Goal: Information Seeking & Learning: Learn about a topic

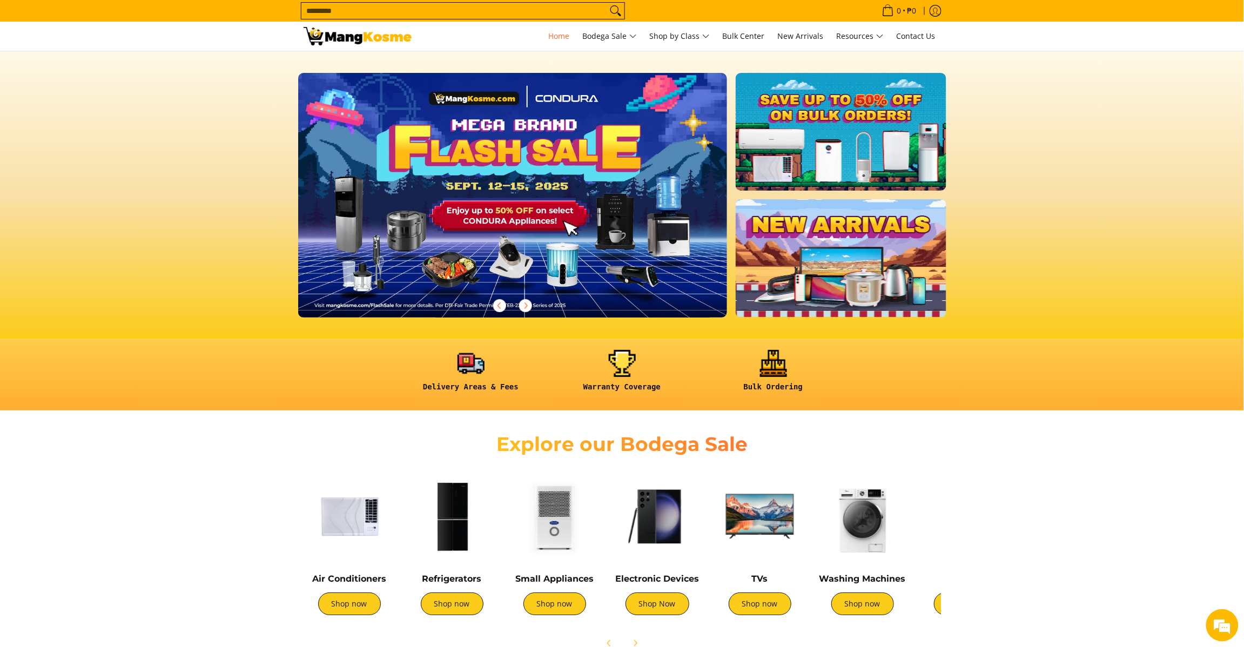
click at [517, 12] on input "Search..." at bounding box center [455, 11] width 306 height 16
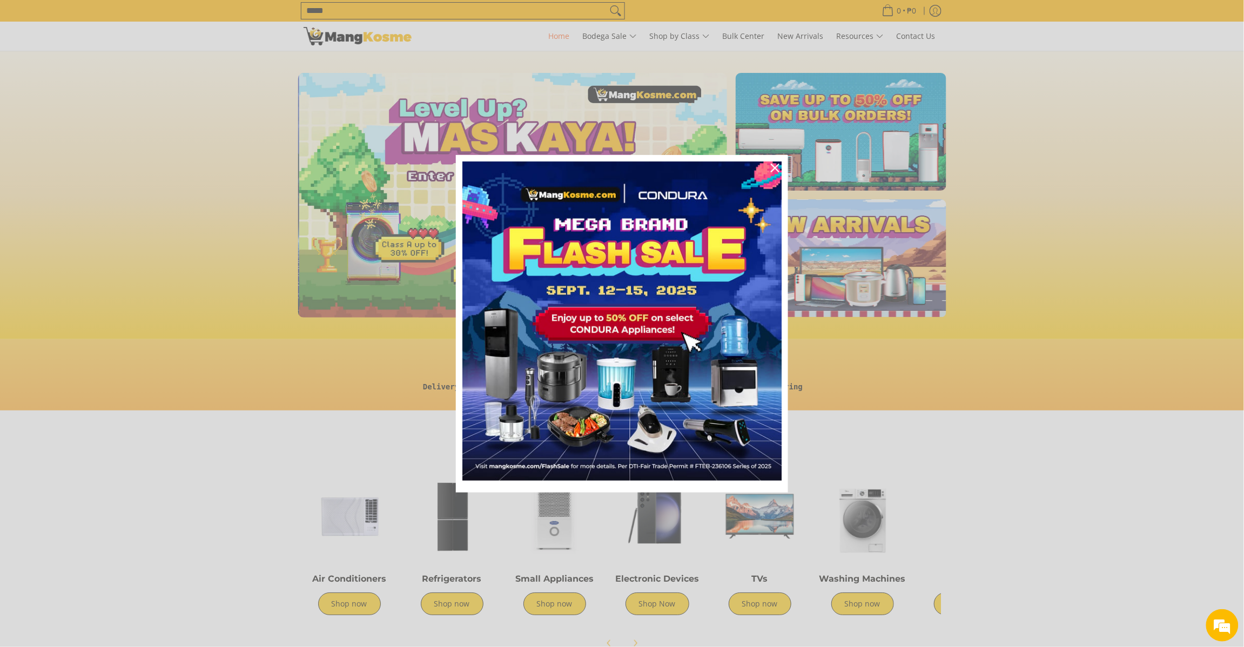
scroll to position [0, 430]
click at [969, 457] on div "Marketing offer form" at bounding box center [622, 323] width 1244 height 647
click at [776, 168] on icon "close icon" at bounding box center [775, 168] width 9 height 9
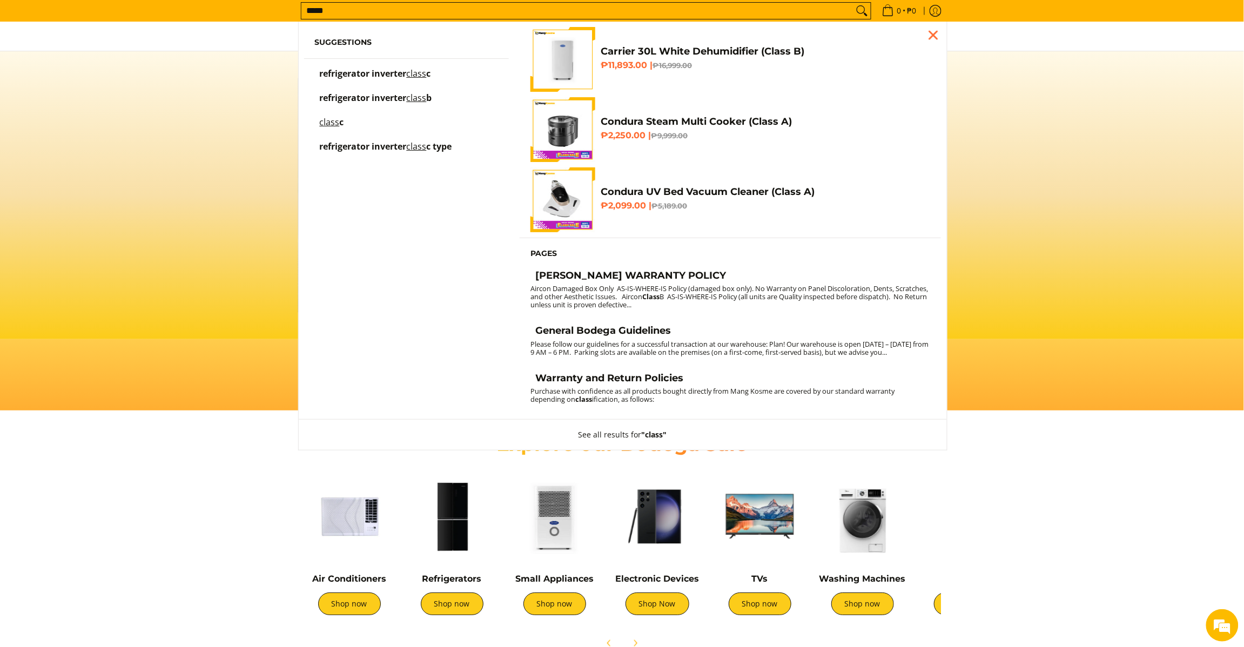
click at [506, 15] on input "*****" at bounding box center [578, 11] width 552 height 16
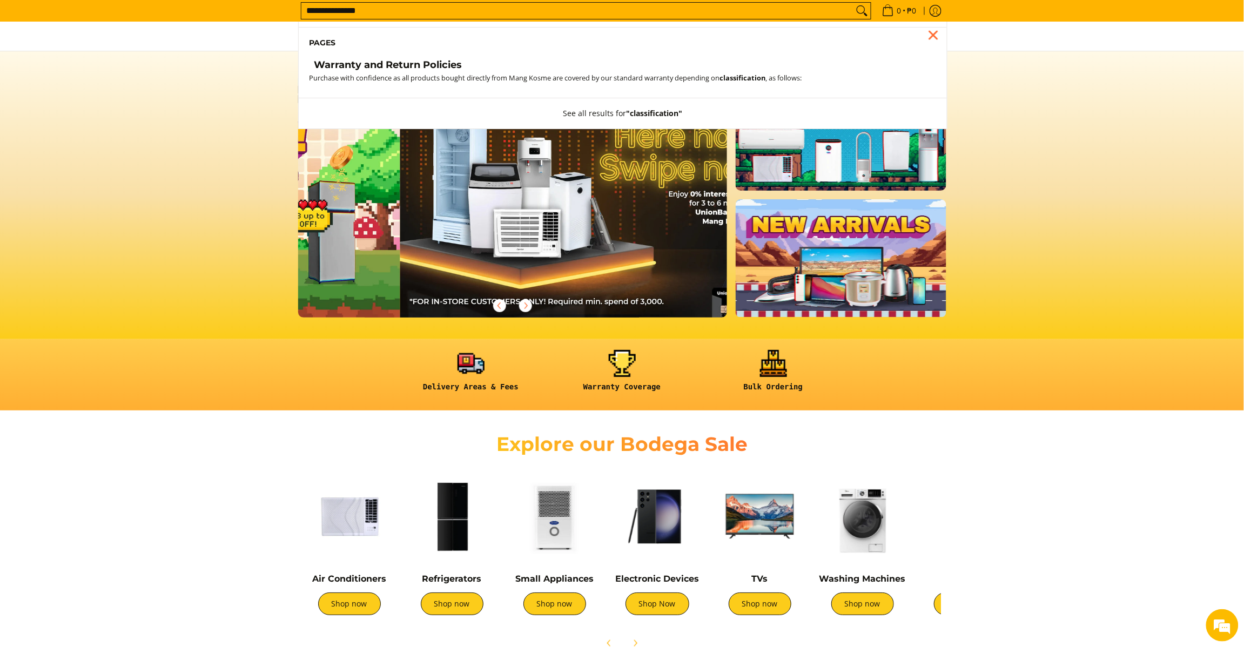
scroll to position [0, 0]
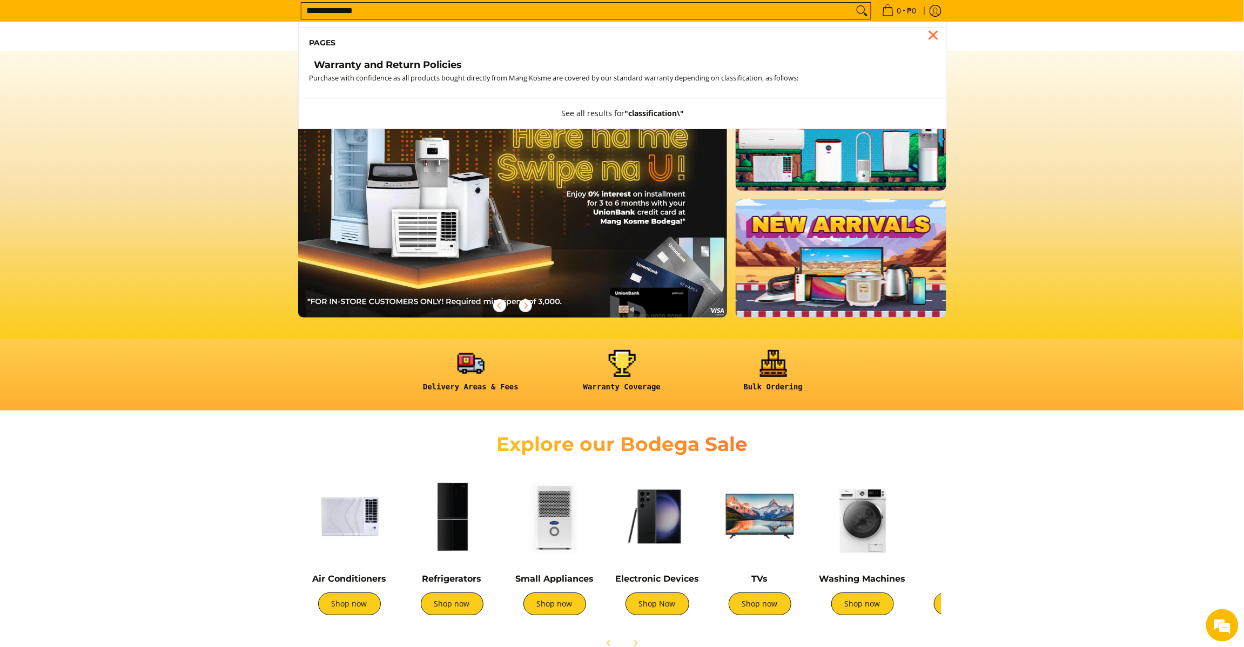
type input "**********"
click at [854, 3] on button "Search" at bounding box center [862, 11] width 17 height 16
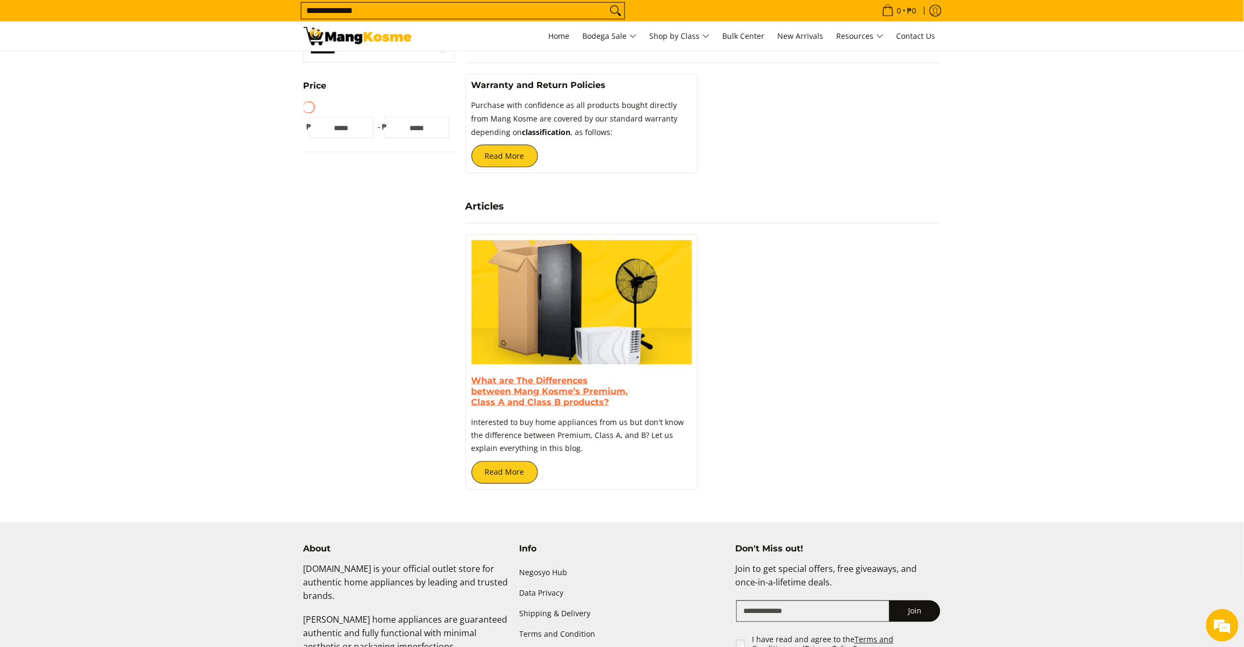
scroll to position [405, 0]
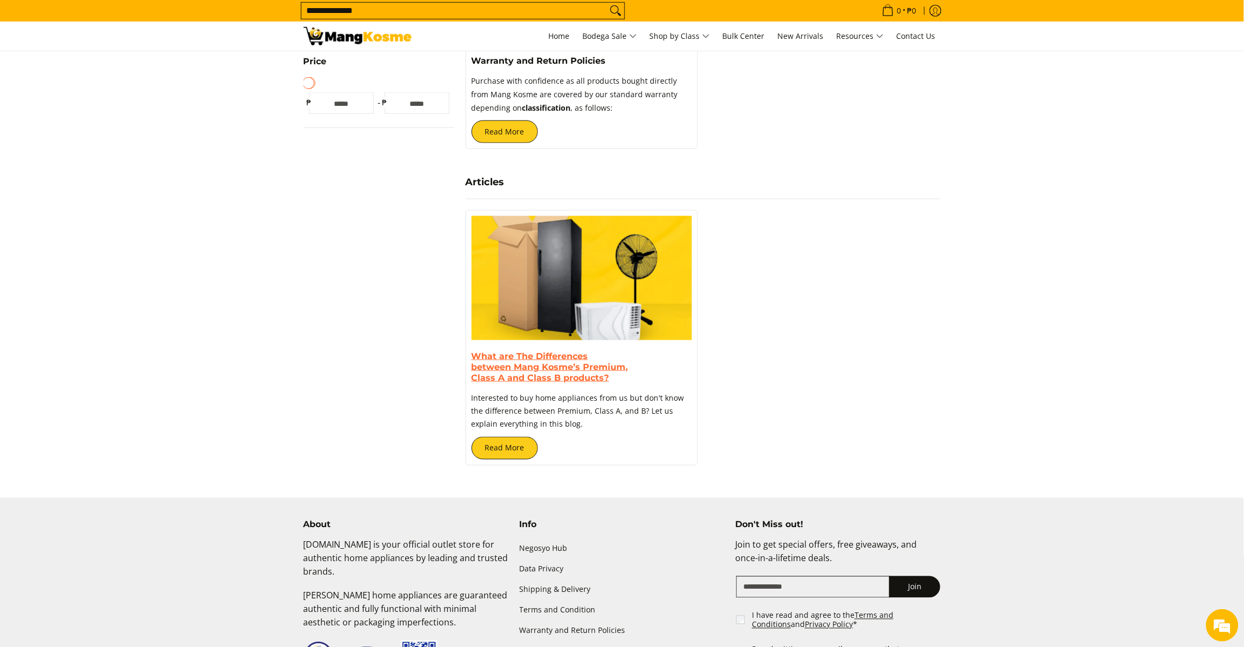
click at [552, 377] on link "What are The Differences between Mang Kosme’s Premium, Class A and Class B prod…" at bounding box center [550, 367] width 157 height 32
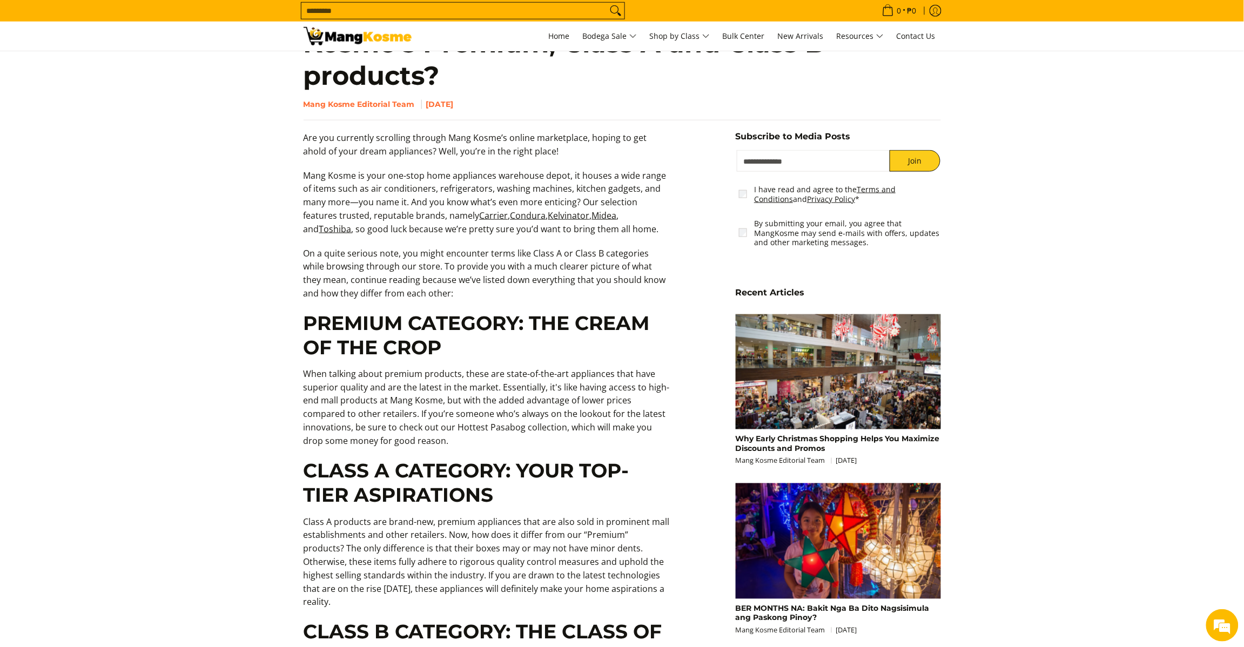
scroll to position [540, 0]
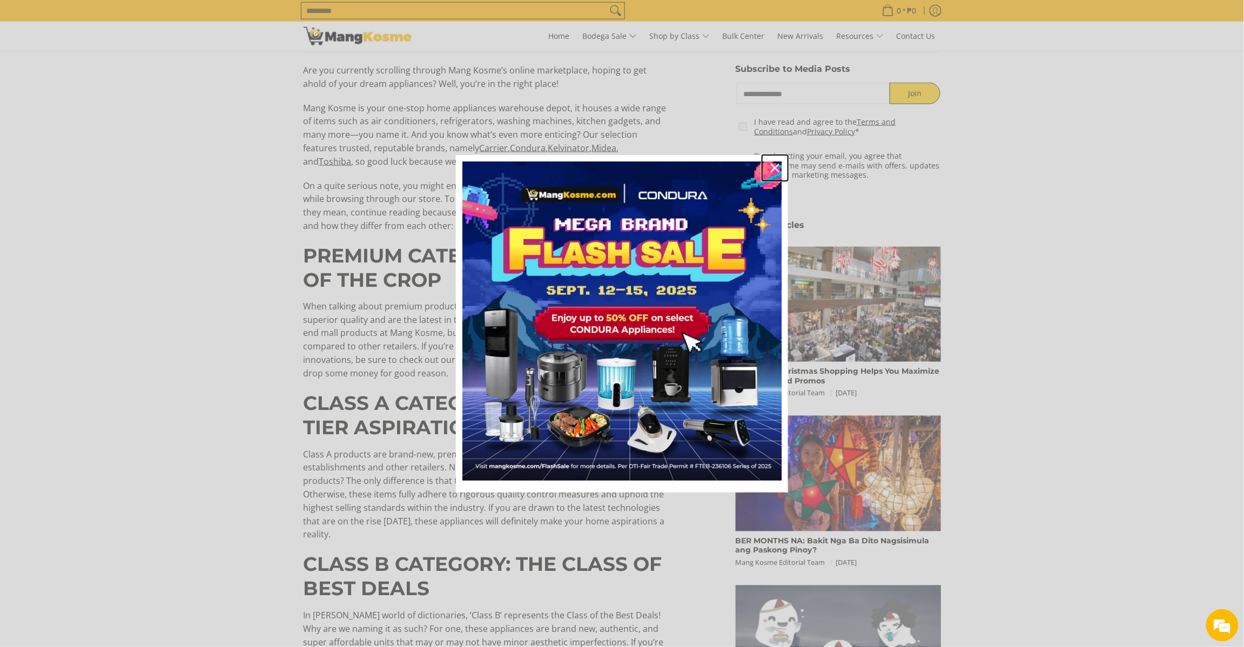
click at [773, 166] on icon "close icon" at bounding box center [775, 168] width 9 height 9
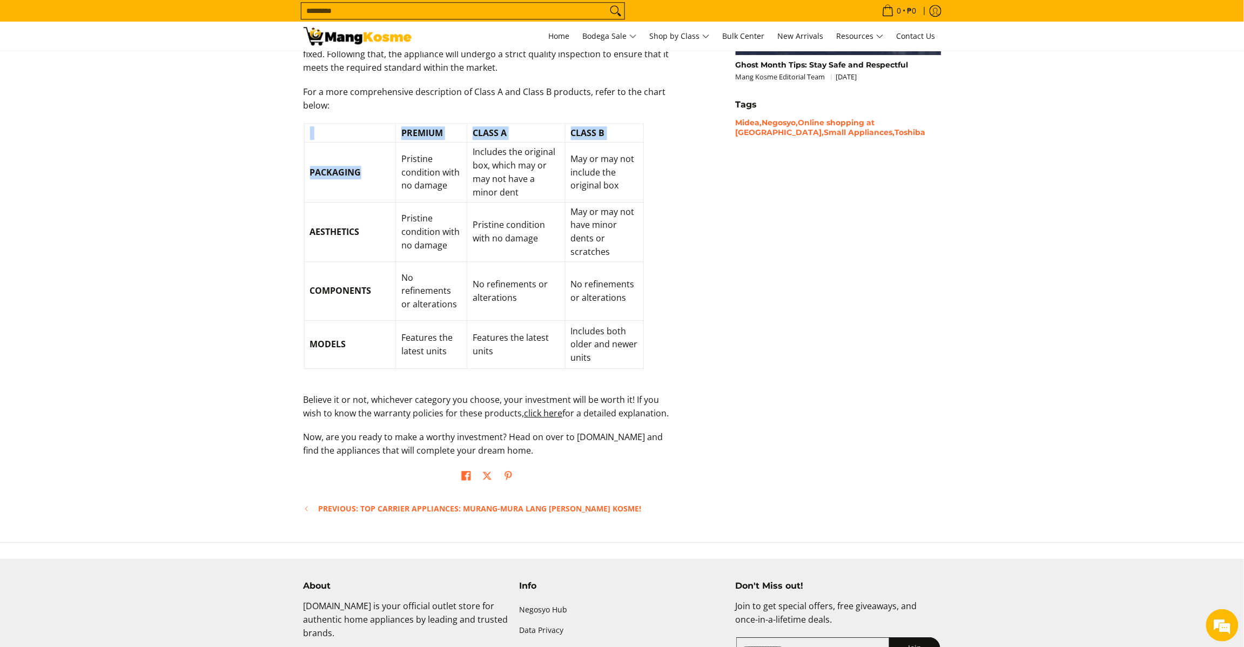
scroll to position [0, 0]
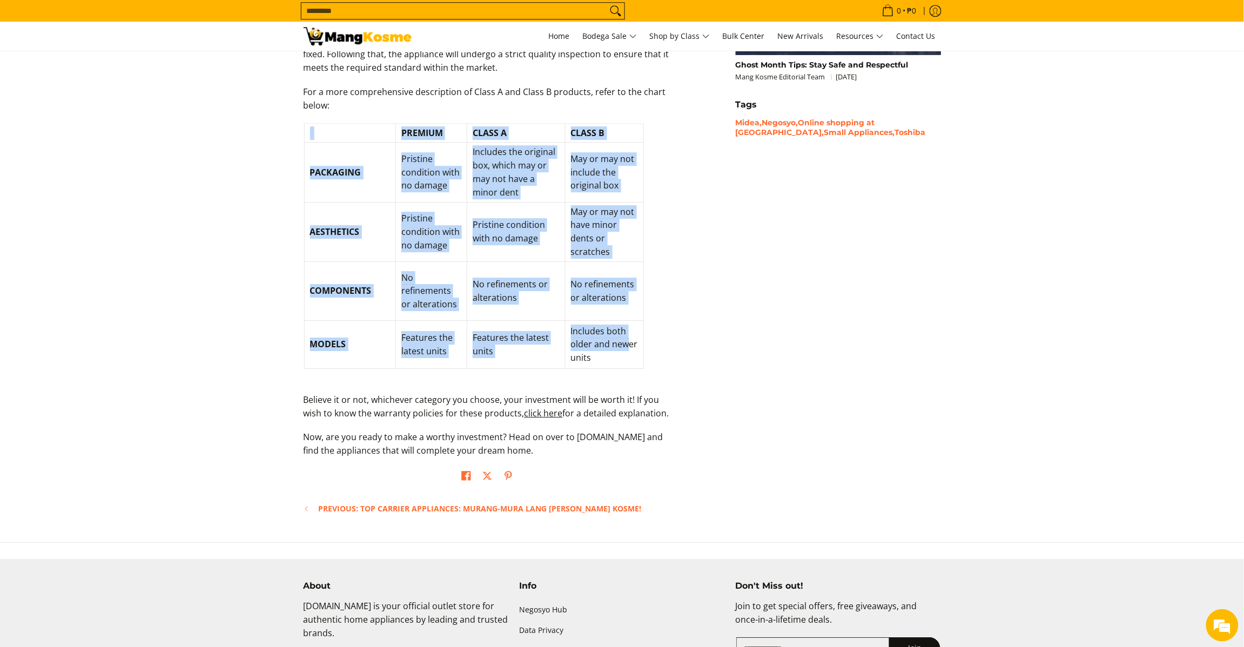
drag, startPoint x: 295, startPoint y: 109, endPoint x: 633, endPoint y: 338, distance: 407.8
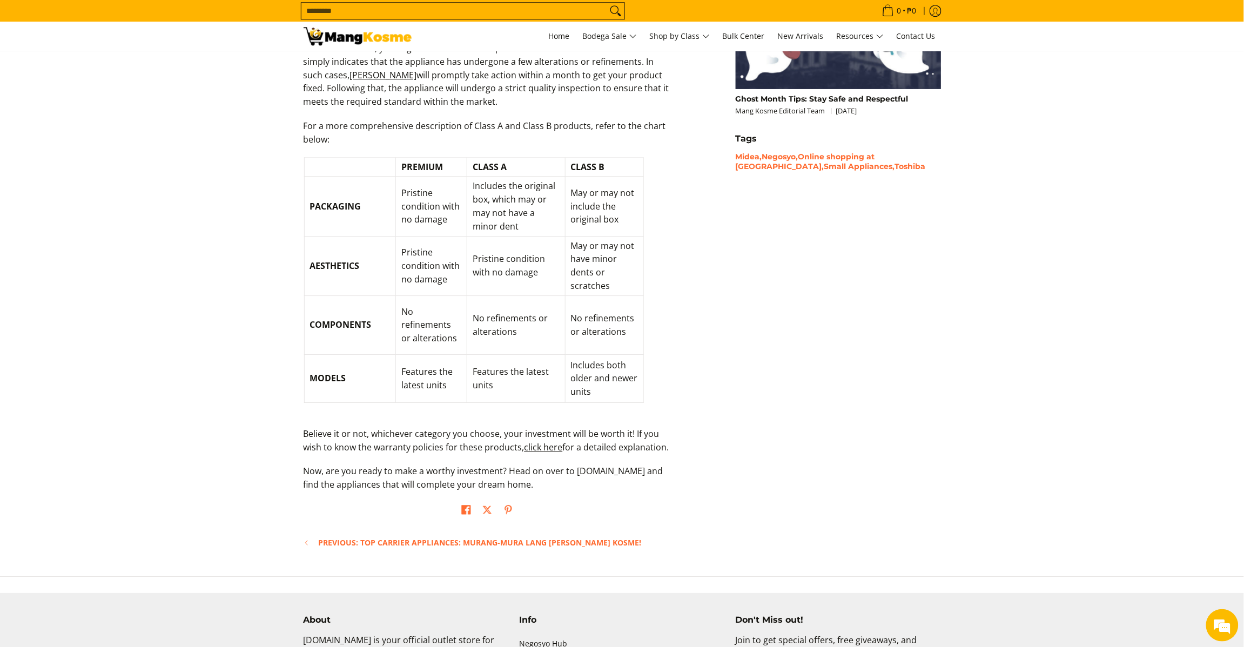
scroll to position [1166, 0]
